Goal: Transaction & Acquisition: Purchase product/service

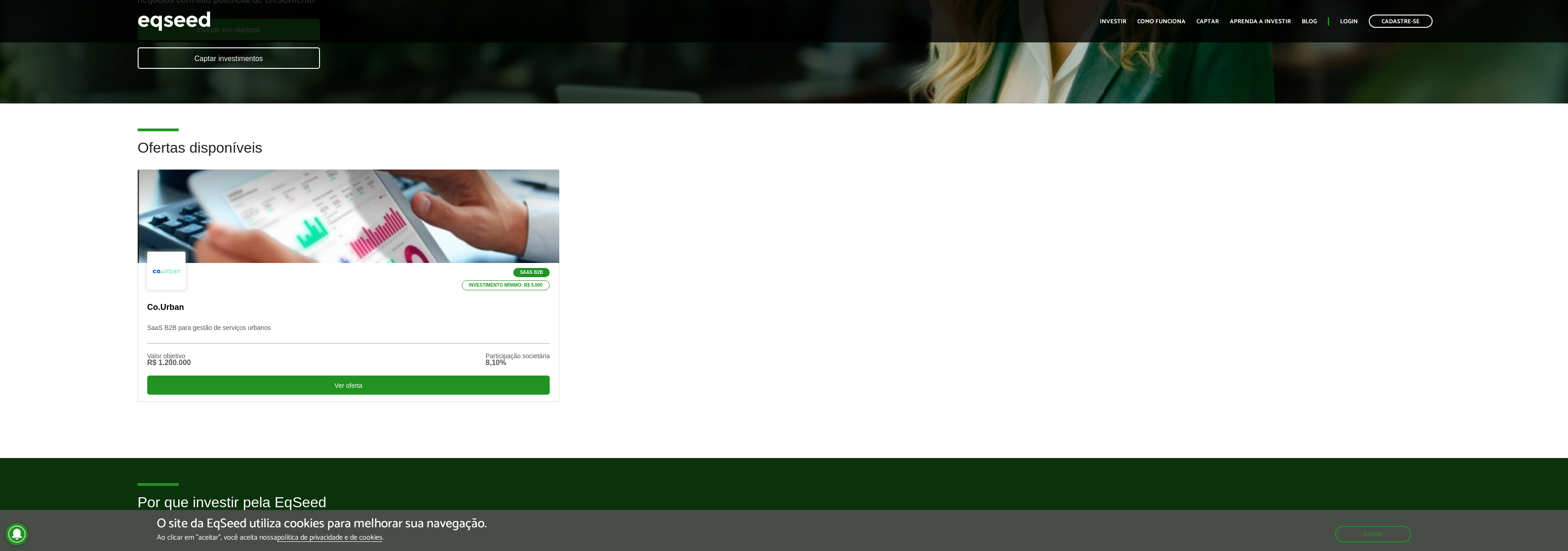
scroll to position [176, 0]
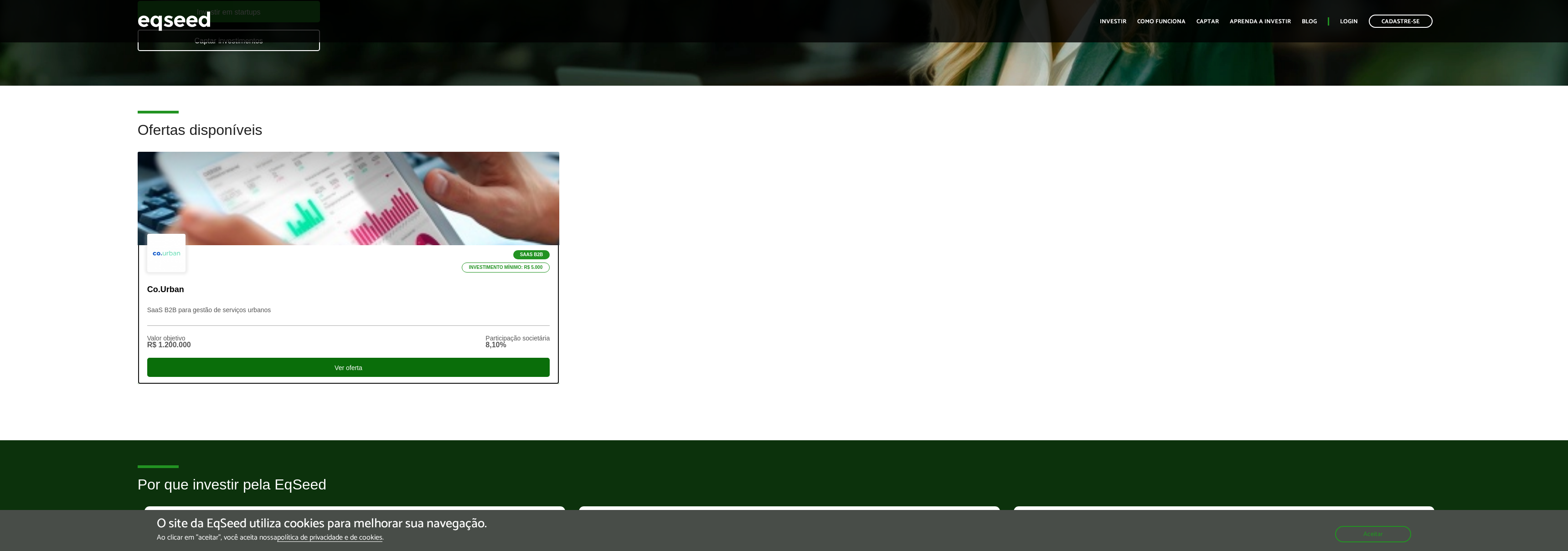
click at [339, 372] on div "Ver oferta" at bounding box center [349, 367] width 403 height 19
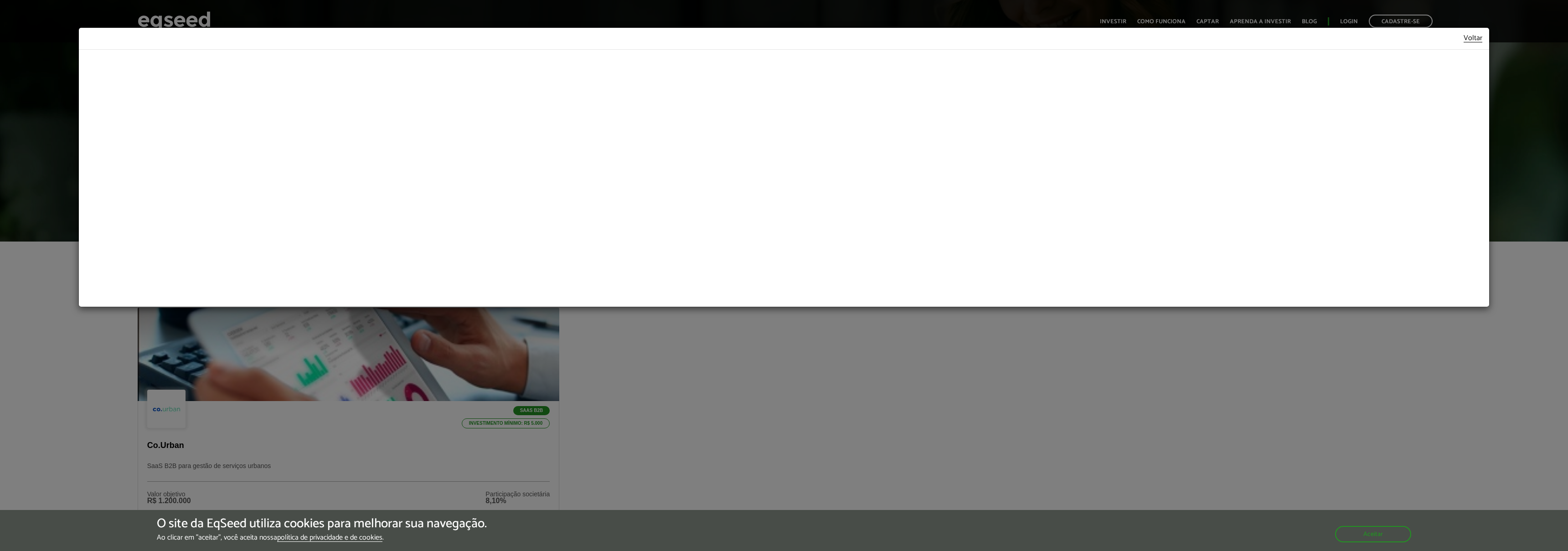
scroll to position [3, 0]
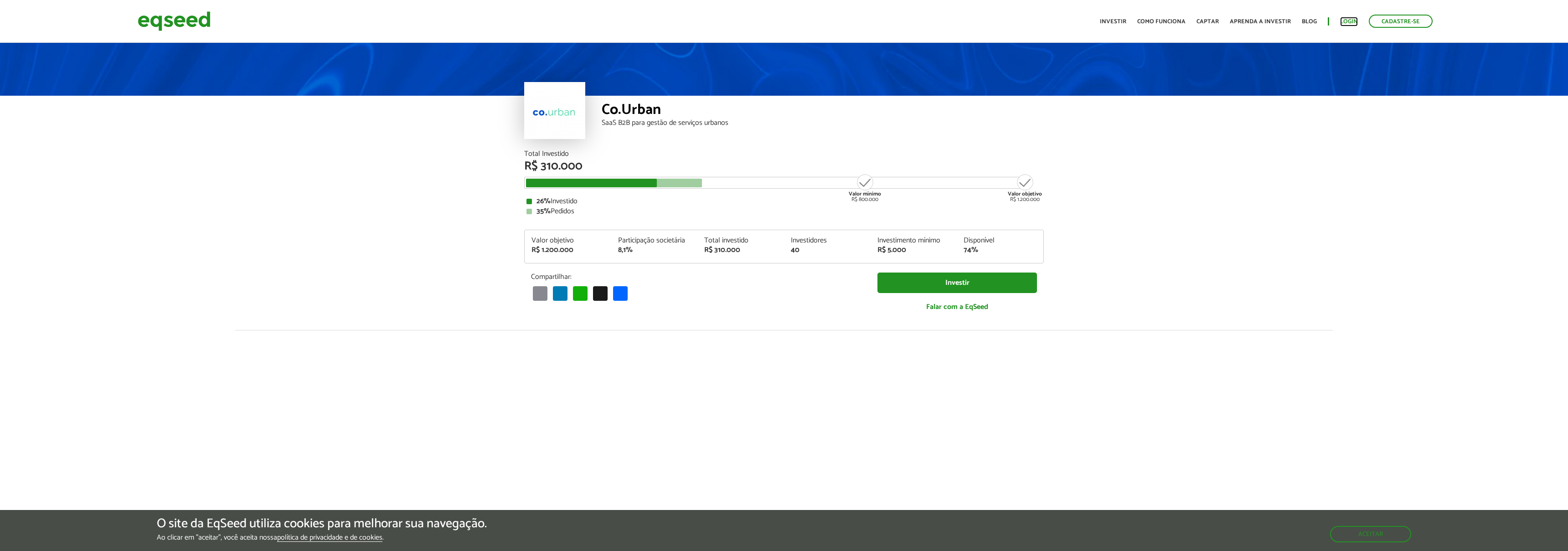
click at [1354, 20] on link "Login" at bounding box center [1348, 22] width 17 height 6
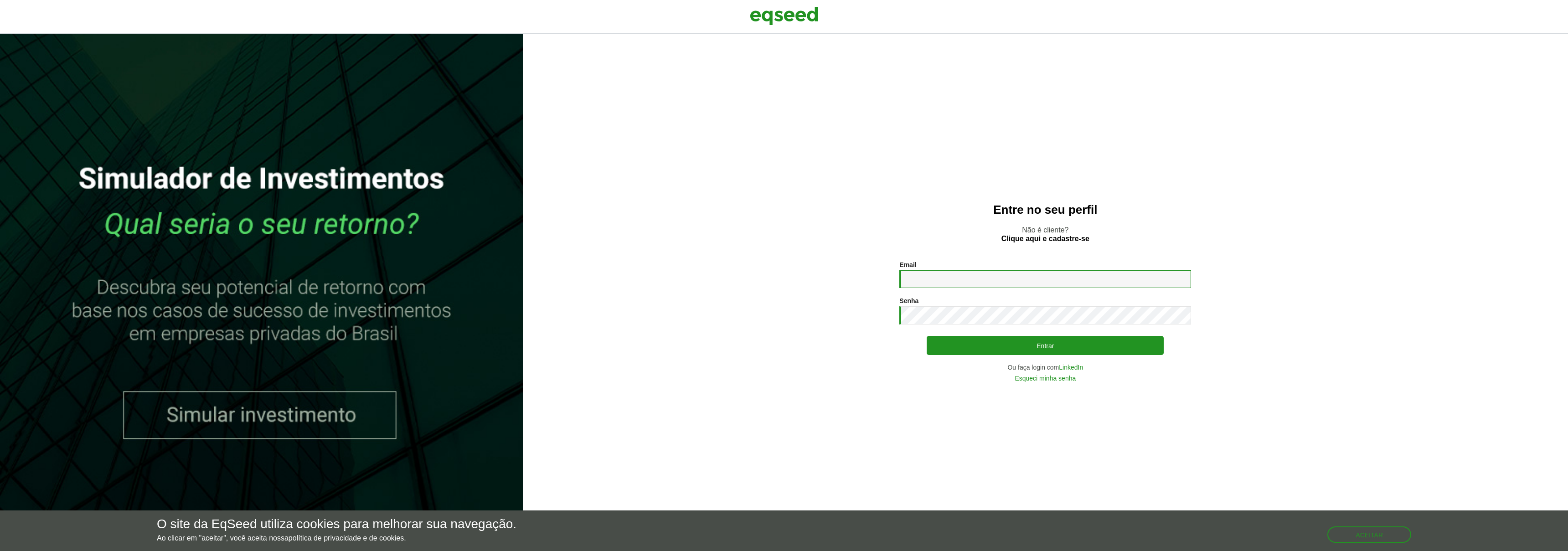
click at [1003, 278] on input "Email *" at bounding box center [1045, 279] width 292 height 17
click at [0, 551] on com-1password-button at bounding box center [0, 551] width 0 height 0
type input "**********"
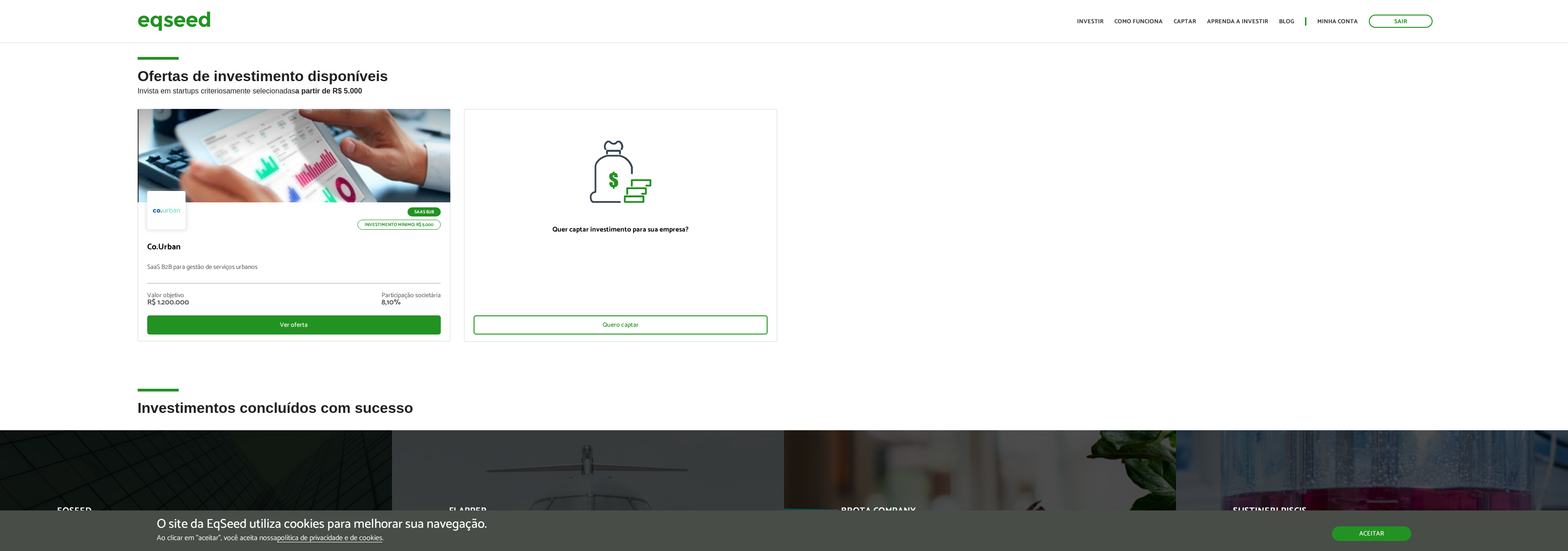
click at [1376, 539] on button "Aceitar" at bounding box center [1371, 534] width 80 height 14
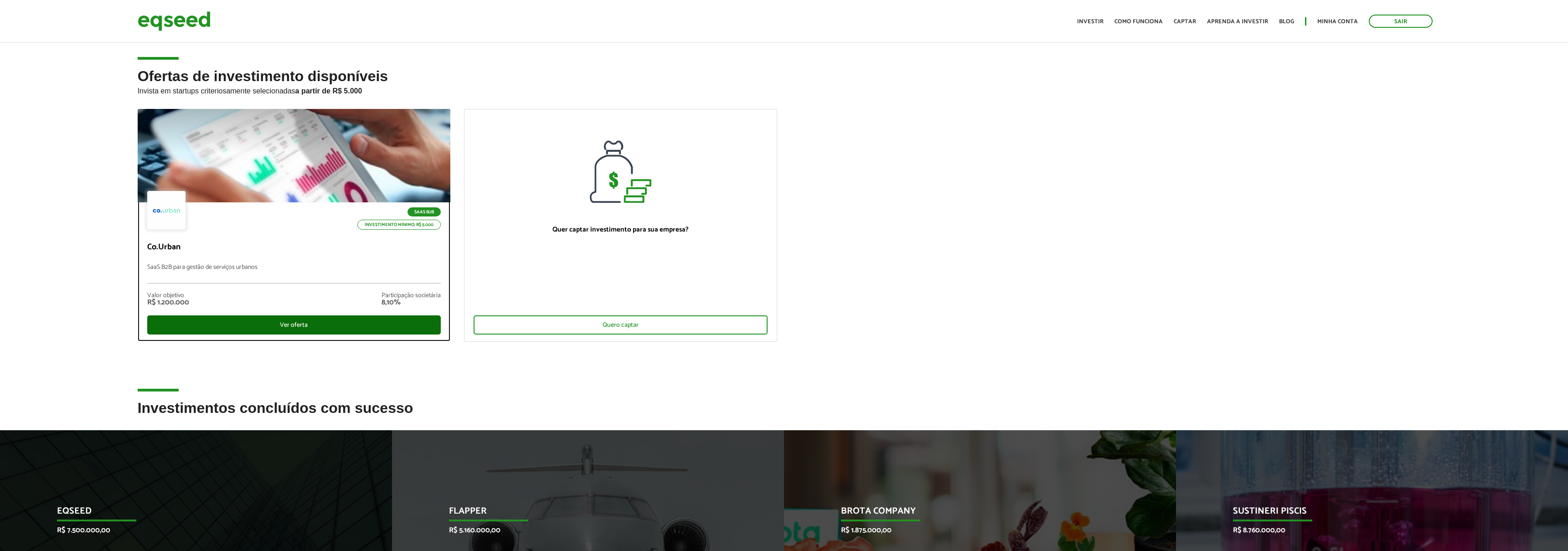
click at [296, 324] on div "Ver oferta" at bounding box center [294, 324] width 294 height 19
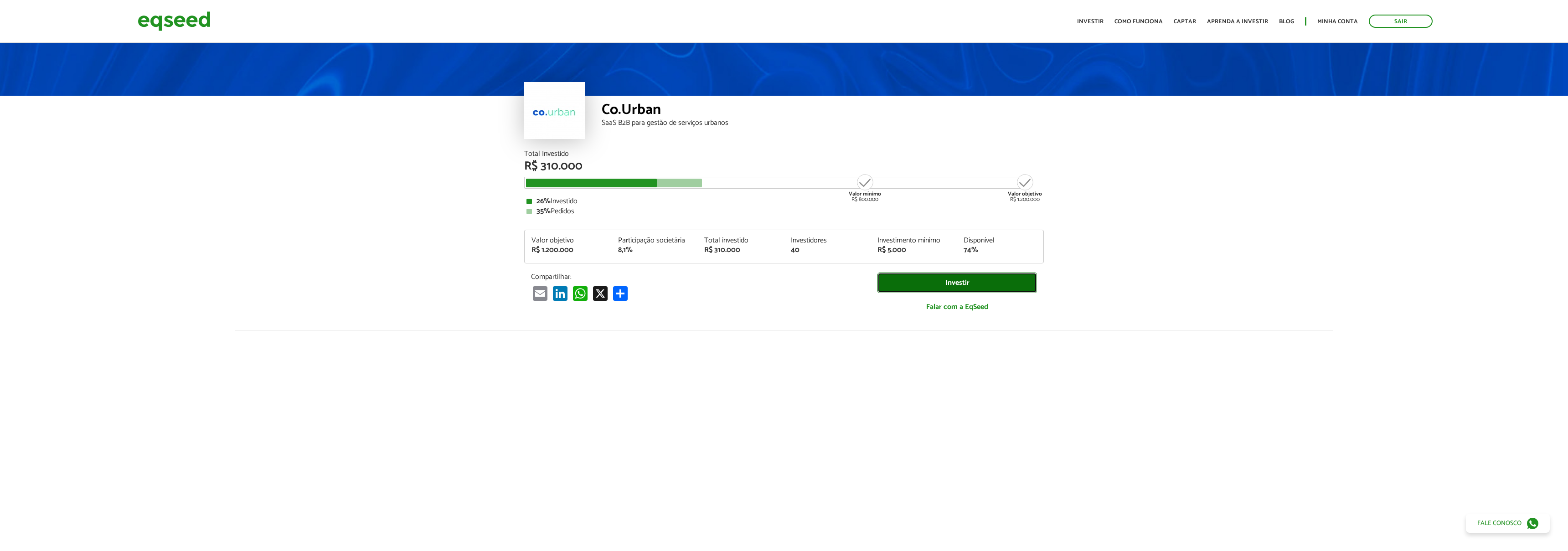
click at [969, 283] on link "Investir" at bounding box center [957, 283] width 159 height 20
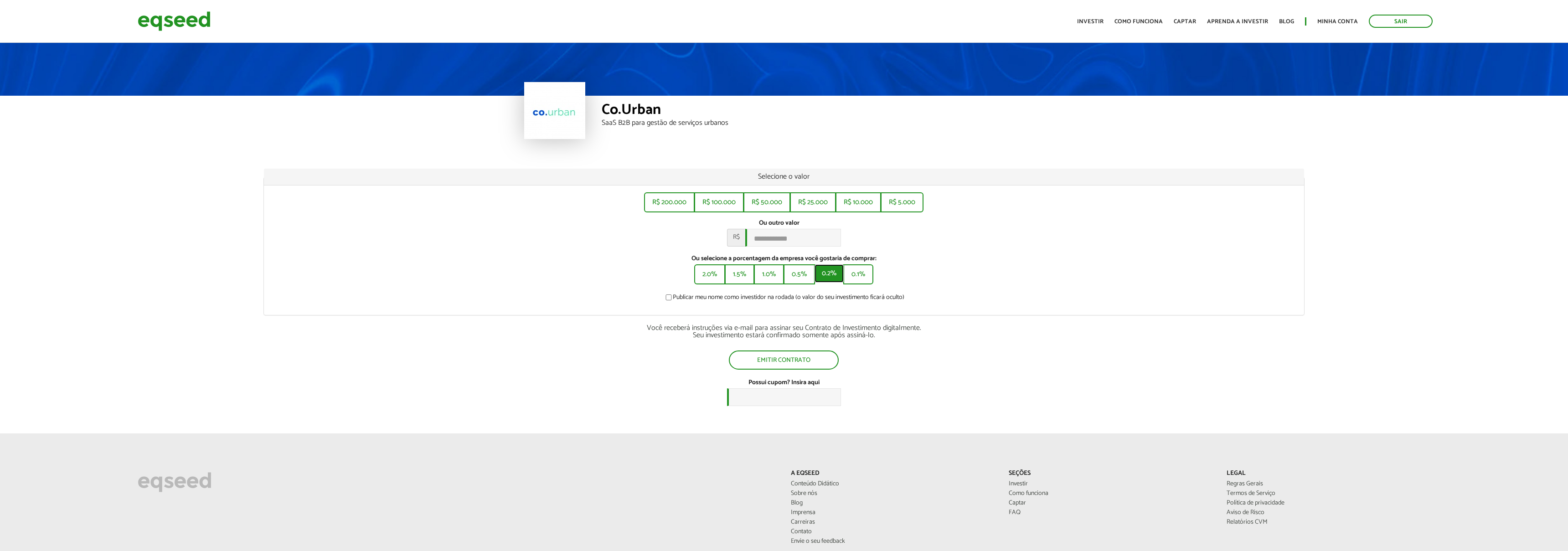
click at [827, 283] on button "0.2%" at bounding box center [829, 274] width 29 height 18
click at [852, 274] on button "0.1%" at bounding box center [859, 274] width 28 height 18
type input "******"
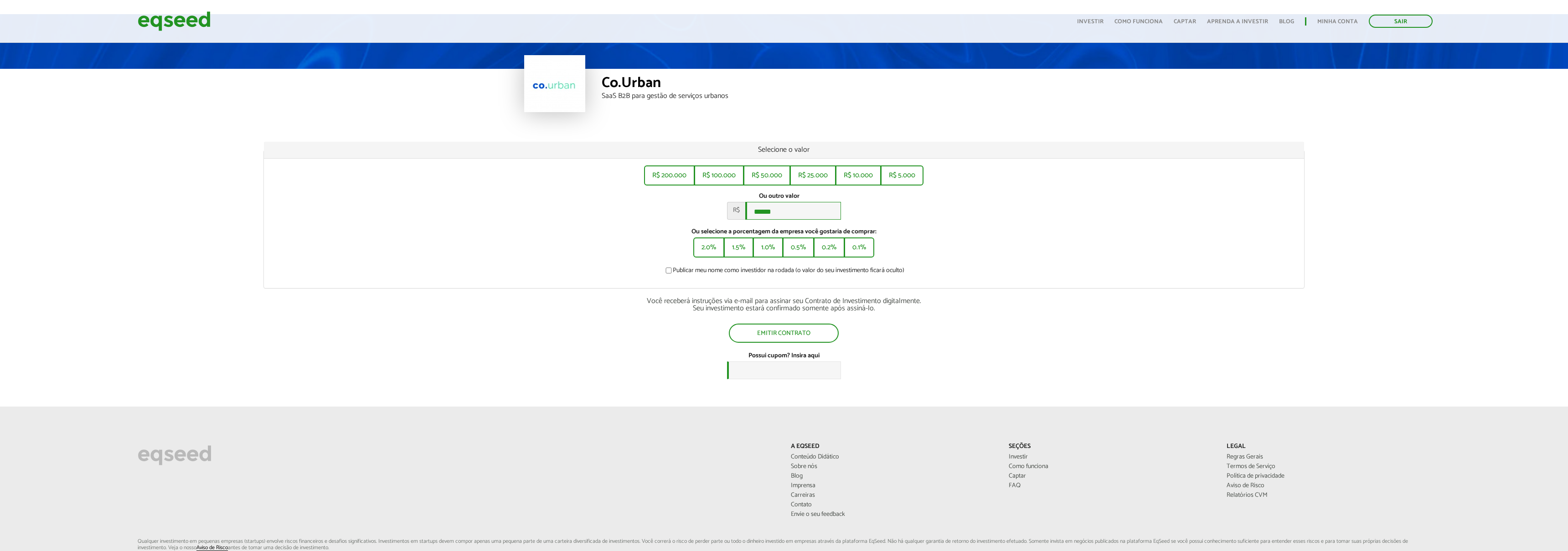
scroll to position [37, 0]
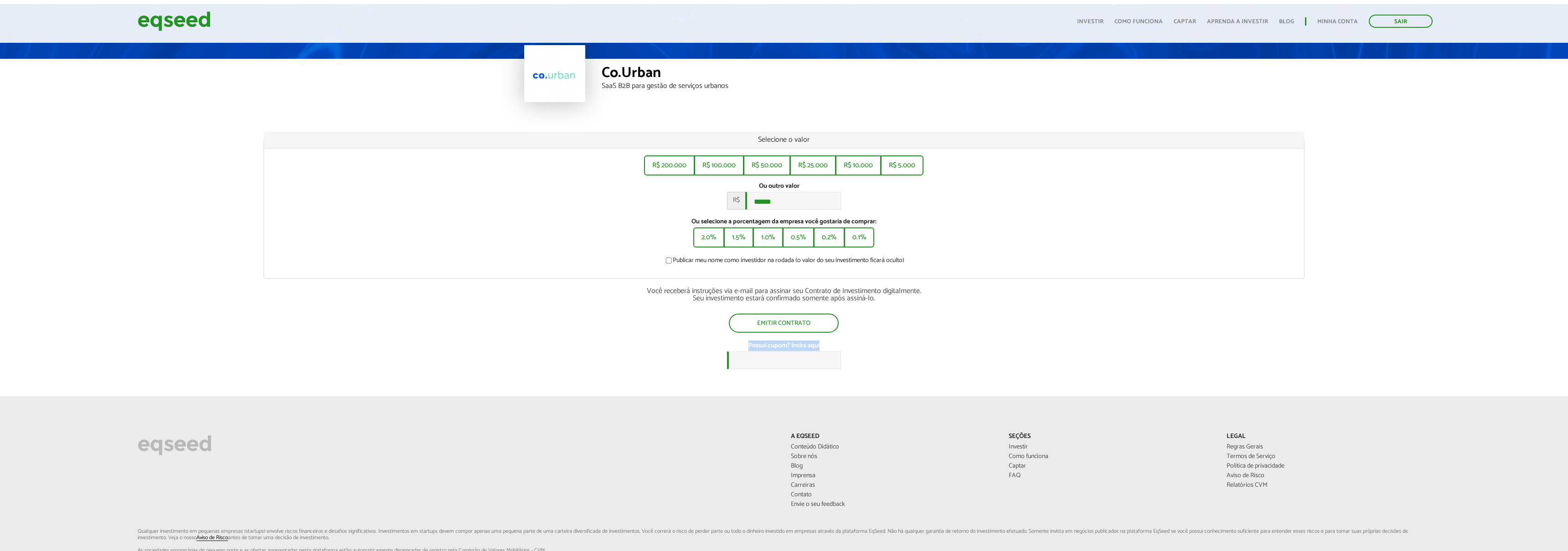
drag, startPoint x: 822, startPoint y: 352, endPoint x: 749, endPoint y: 352, distance: 73.0
click at [749, 352] on div "Possui cupom? Insira aqui" at bounding box center [784, 355] width 1041 height 27
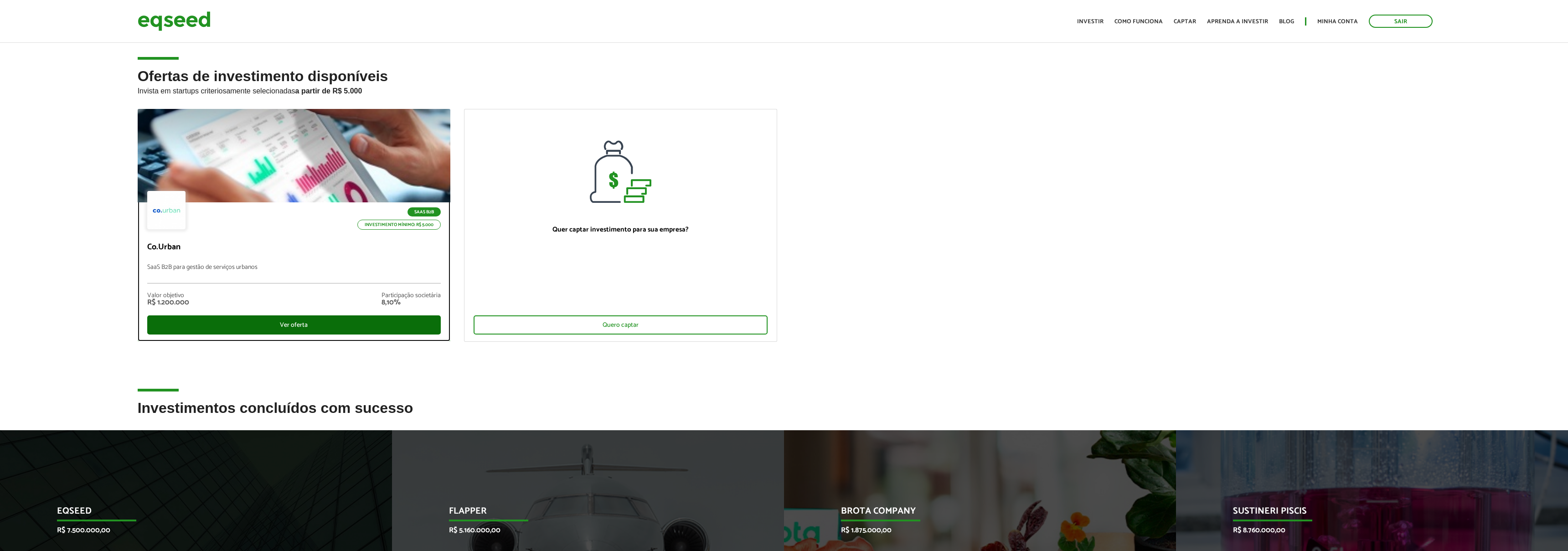
click at [312, 327] on div "Ver oferta" at bounding box center [294, 324] width 294 height 19
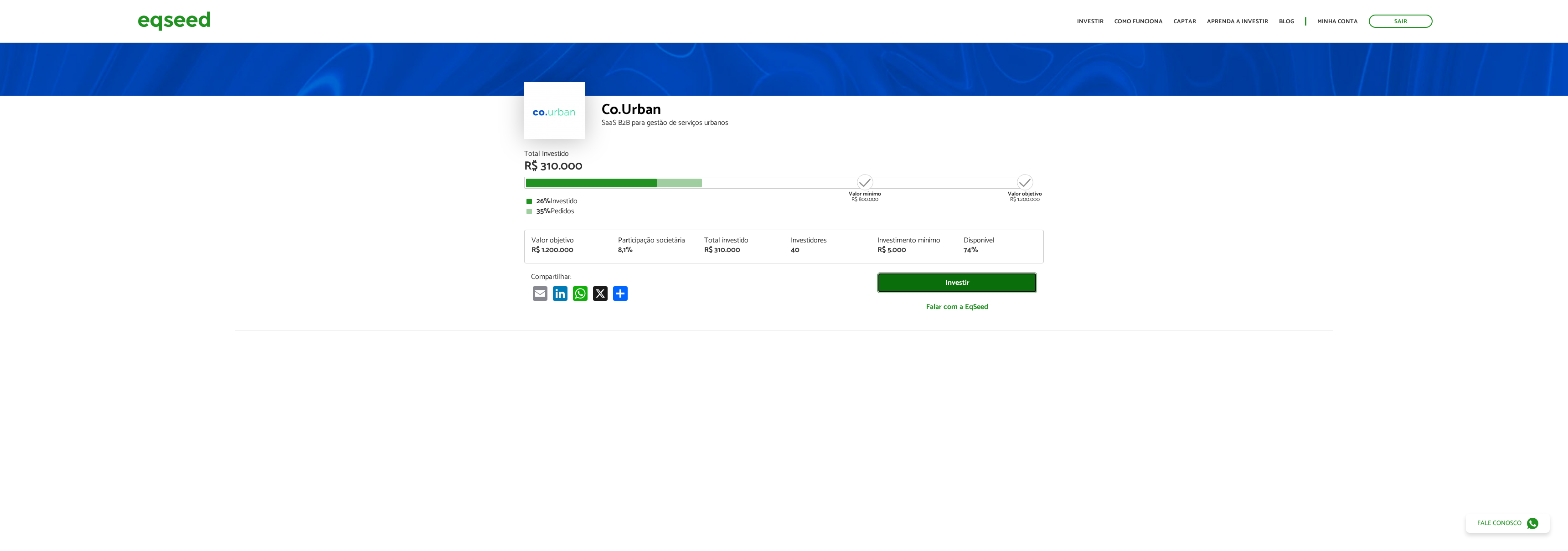
click at [966, 282] on link "Investir" at bounding box center [957, 283] width 159 height 20
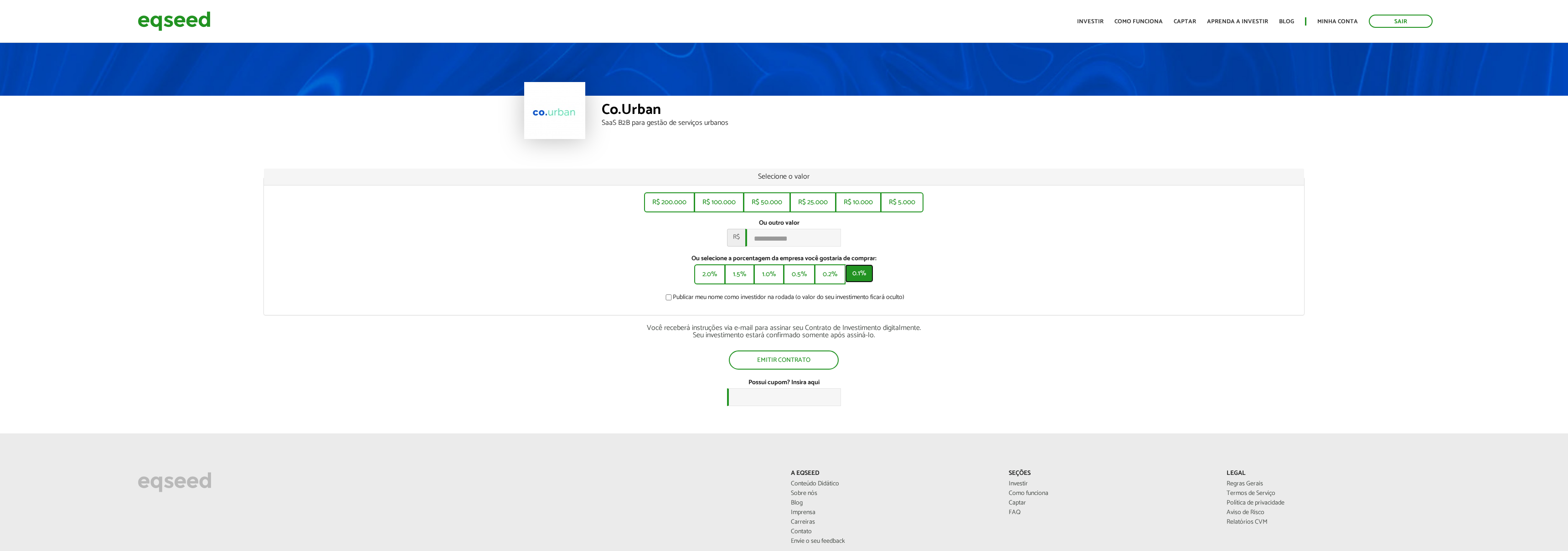
click at [863, 278] on button "0.1%" at bounding box center [859, 274] width 28 height 18
type input "******"
click at [784, 365] on button "Emitir contrato" at bounding box center [784, 358] width 108 height 17
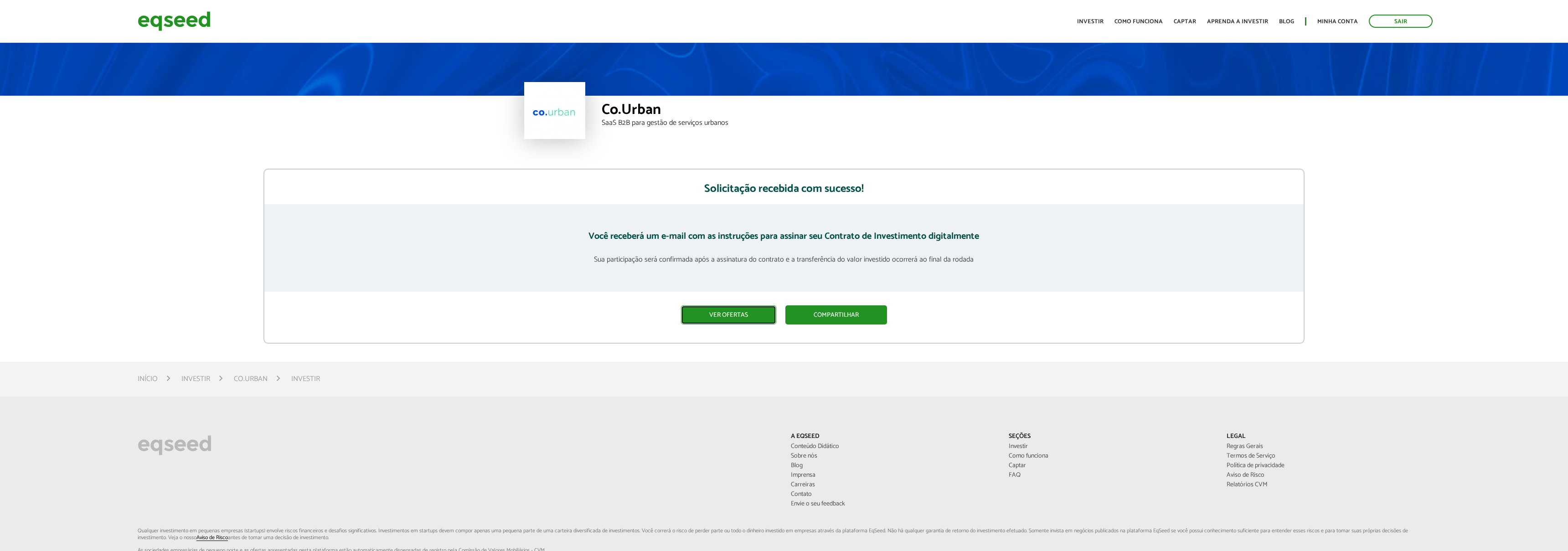
click at [742, 318] on link "Ver ofertas" at bounding box center [729, 315] width 95 height 19
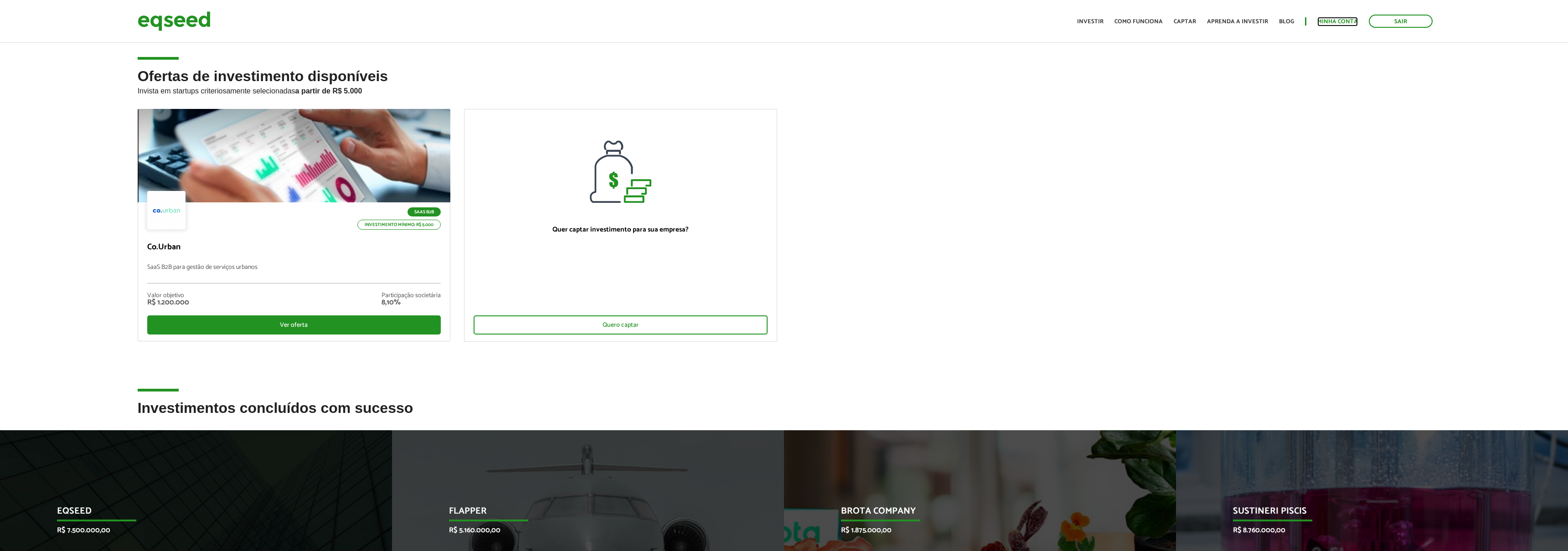
click at [1325, 20] on link "Minha conta" at bounding box center [1338, 22] width 41 height 6
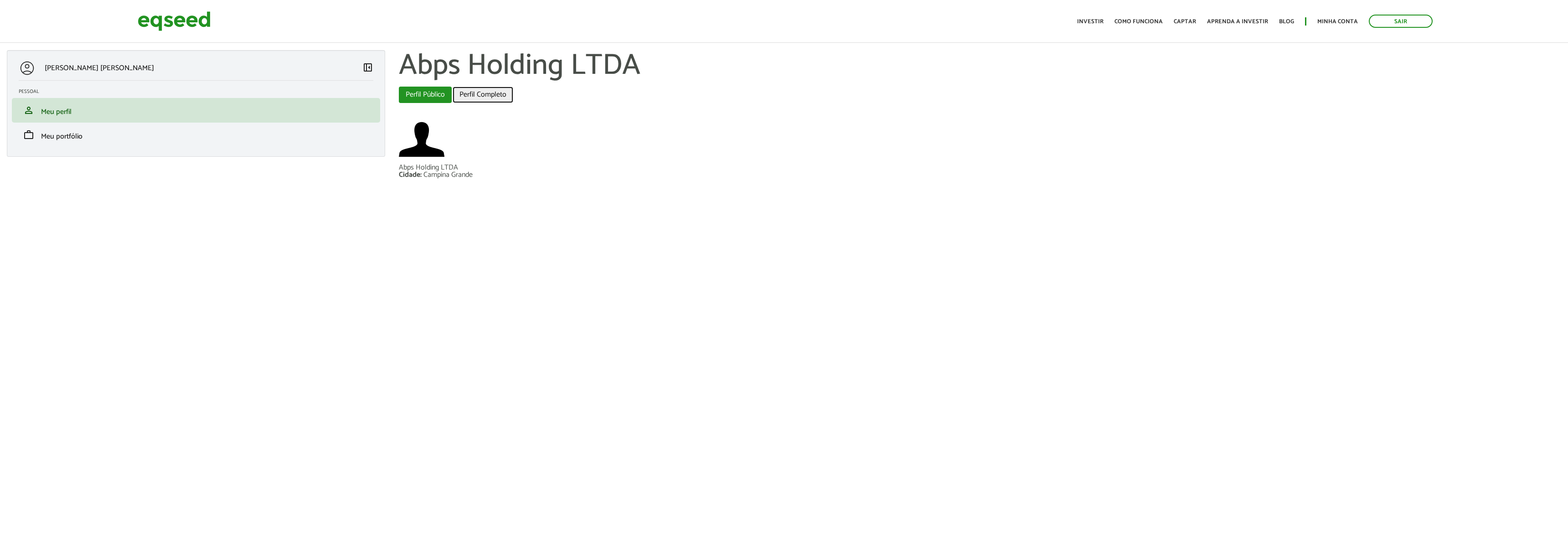
click at [489, 98] on link "Perfil Completo" at bounding box center [483, 95] width 61 height 17
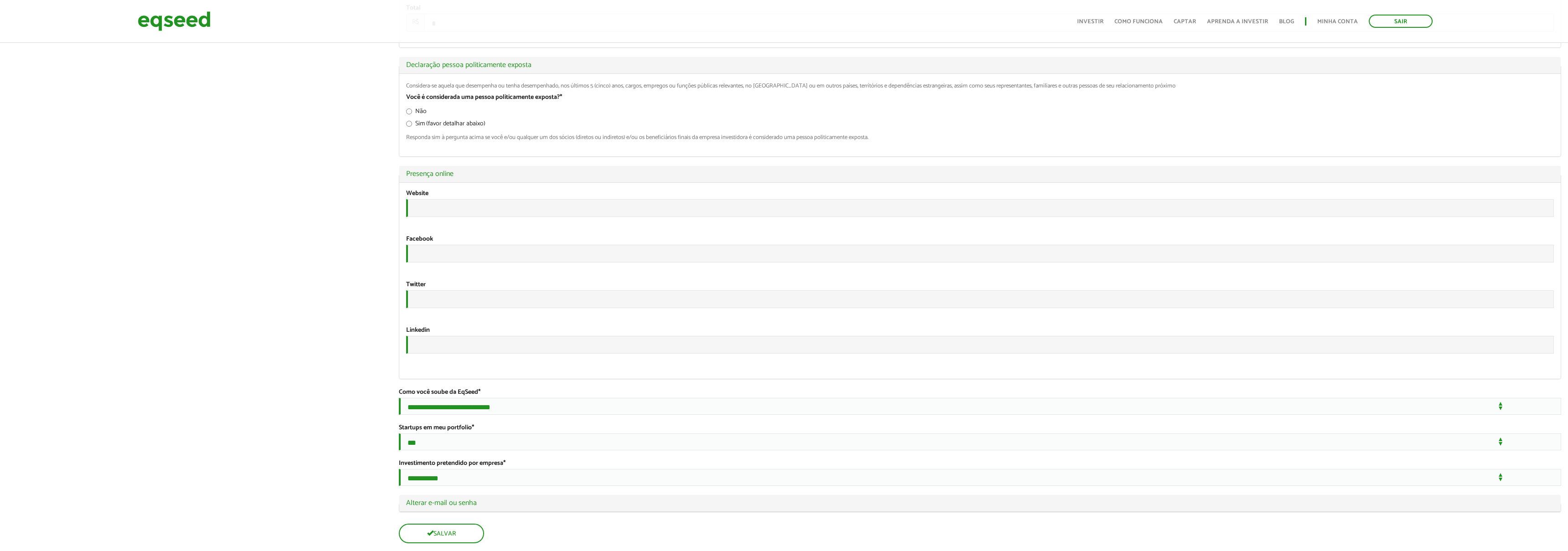
scroll to position [1632, 0]
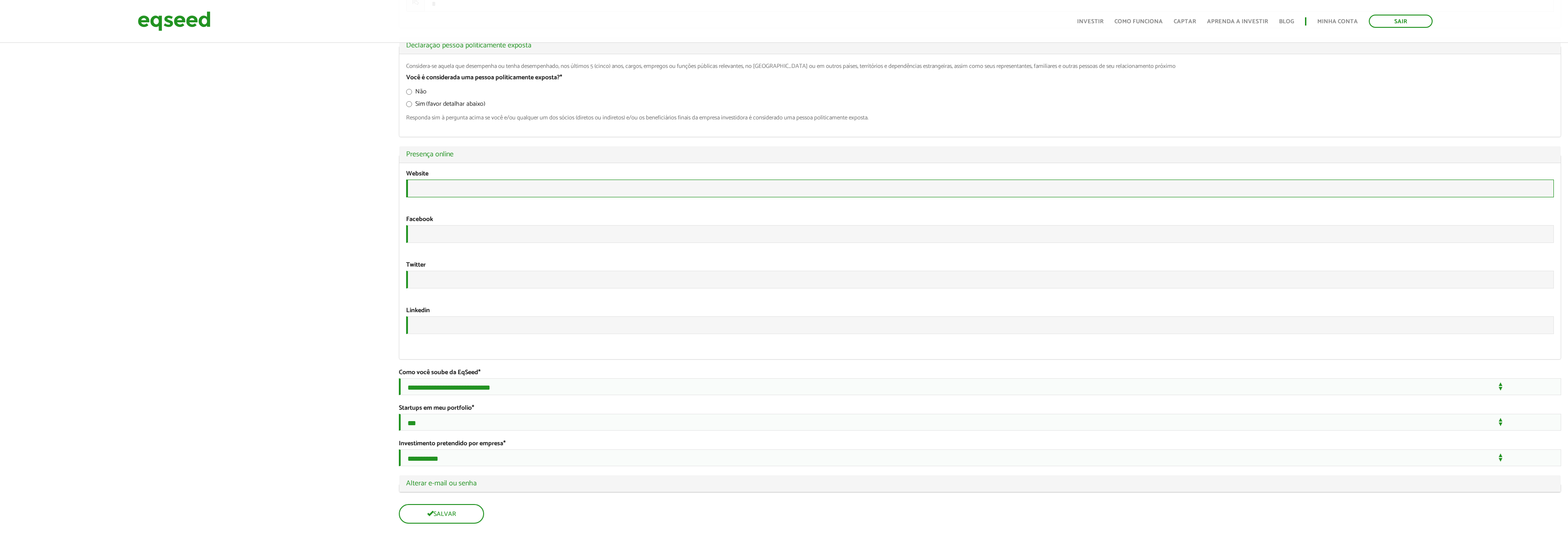
click at [457, 197] on input "URL" at bounding box center [980, 188] width 1147 height 17
click at [441, 243] on input "URL" at bounding box center [980, 233] width 1147 height 17
click at [432, 316] on input "URL" at bounding box center [980, 324] width 1147 height 17
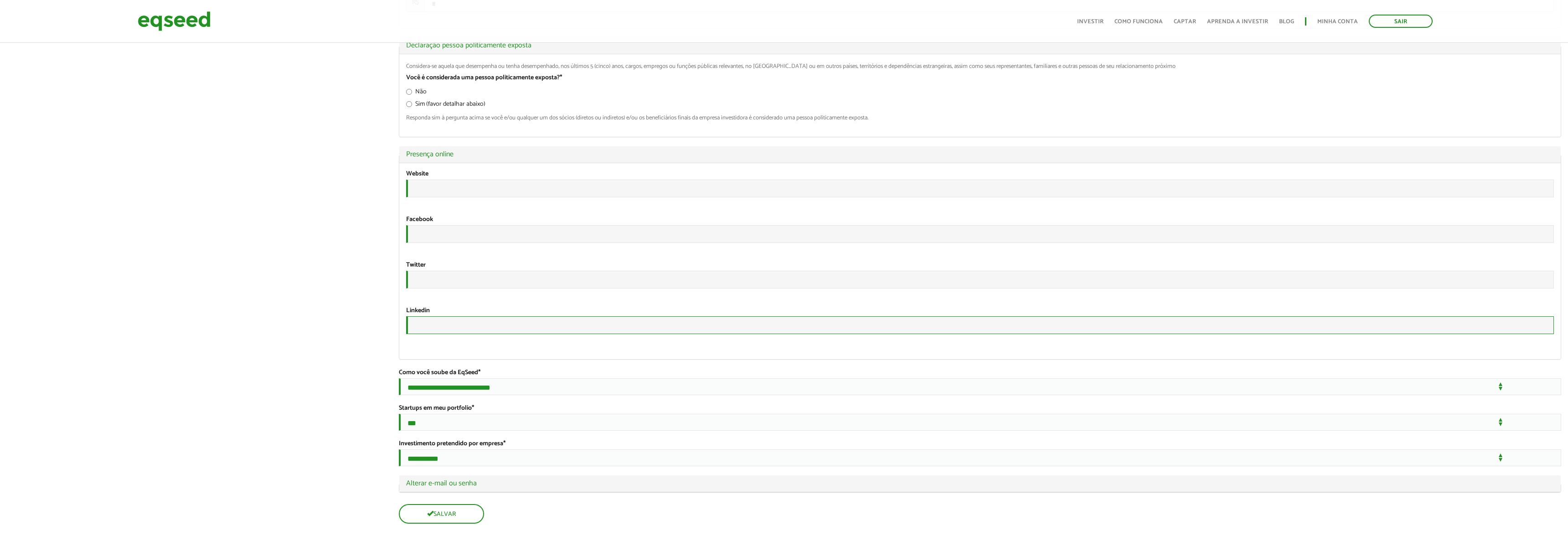
click at [419, 316] on input "URL" at bounding box center [980, 324] width 1147 height 17
paste input "**********"
type input "**********"
click at [437, 515] on button "Salvar" at bounding box center [440, 515] width 83 height 17
